Goal: Task Accomplishment & Management: Manage account settings

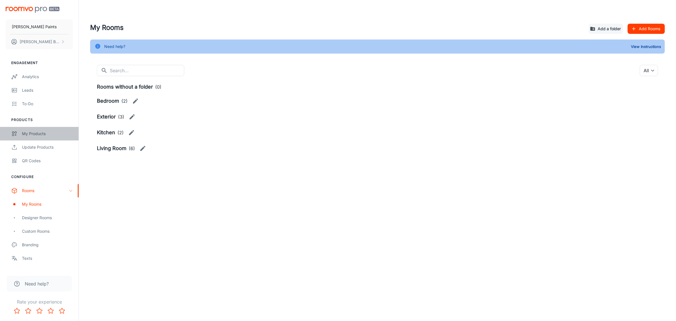
click at [35, 134] on div "My Products" at bounding box center [47, 133] width 51 height 6
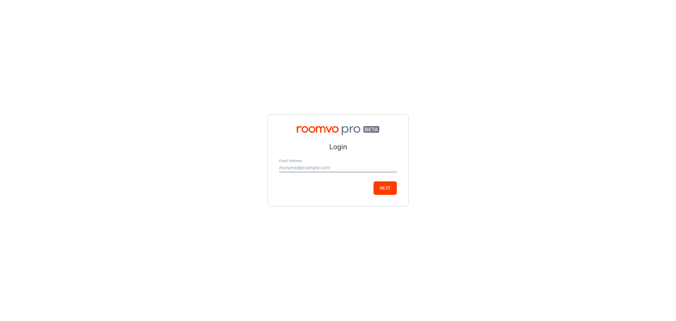
click at [307, 165] on input "Email Address" at bounding box center [338, 167] width 118 height 9
type input "[PERSON_NAME][EMAIL_ADDRESS][PERSON_NAME][DOMAIN_NAME]"
click at [388, 188] on button "Next" at bounding box center [385, 188] width 23 height 14
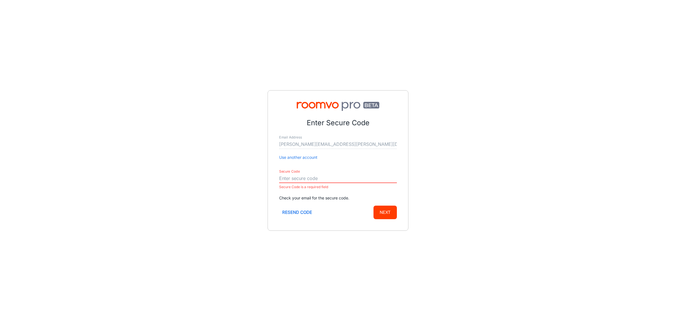
click at [321, 178] on input "Secure Code" at bounding box center [338, 178] width 118 height 9
paste input "785168"
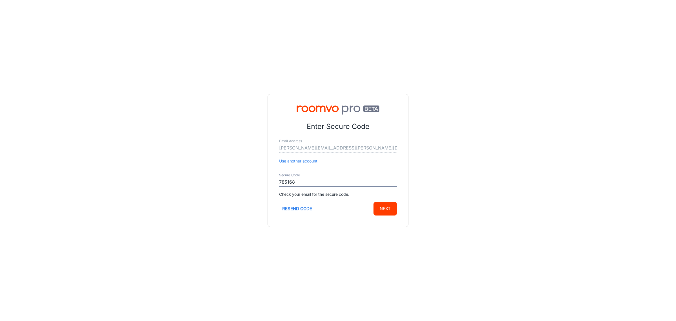
type input "785168"
click at [391, 207] on button "Next" at bounding box center [385, 209] width 23 height 14
